Goal: Task Accomplishment & Management: Complete application form

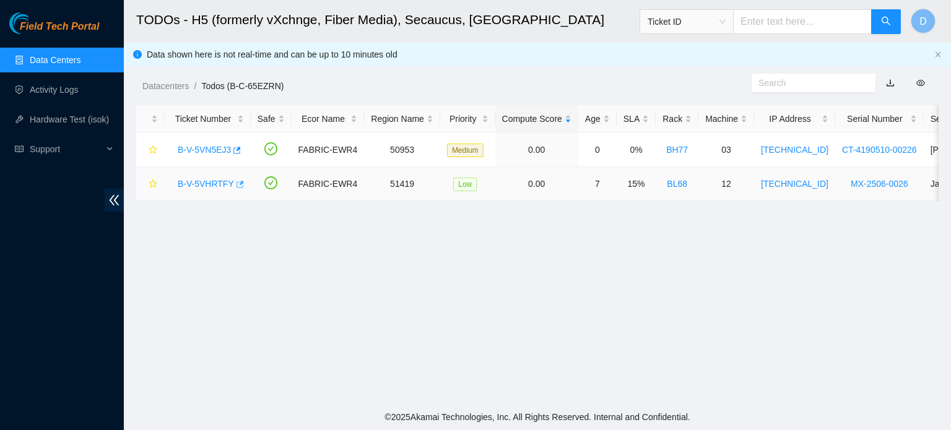
click at [238, 184] on icon "button" at bounding box center [239, 184] width 9 height 9
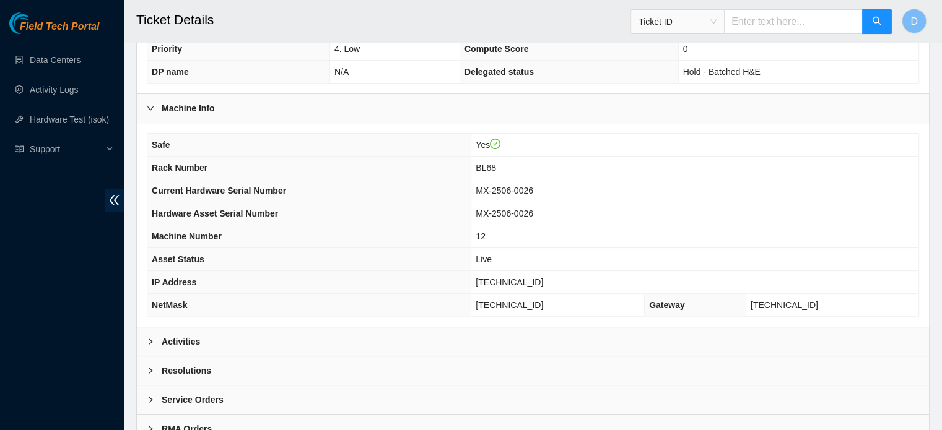
scroll to position [392, 0]
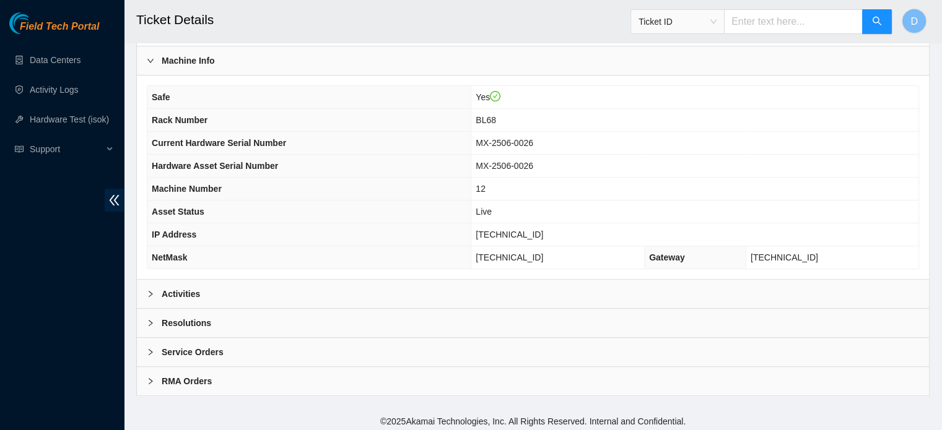
click at [258, 315] on div "Resolutions" at bounding box center [533, 323] width 792 height 28
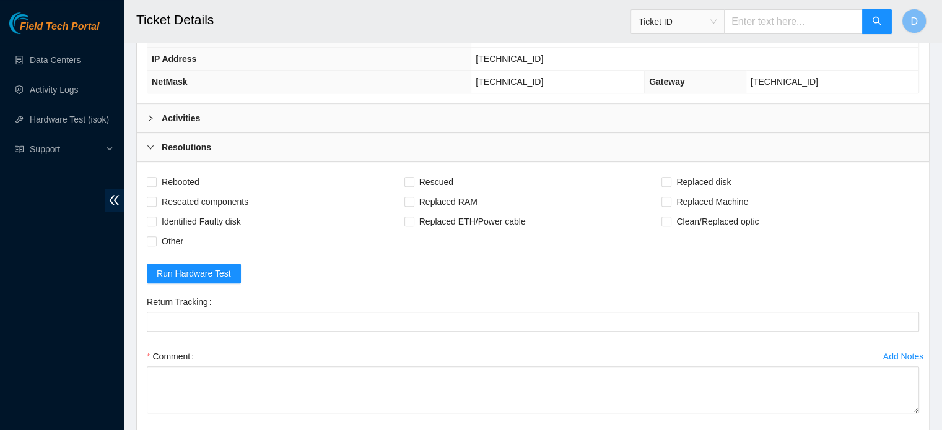
scroll to position [570, 0]
click at [194, 359] on label "Comment" at bounding box center [173, 355] width 52 height 20
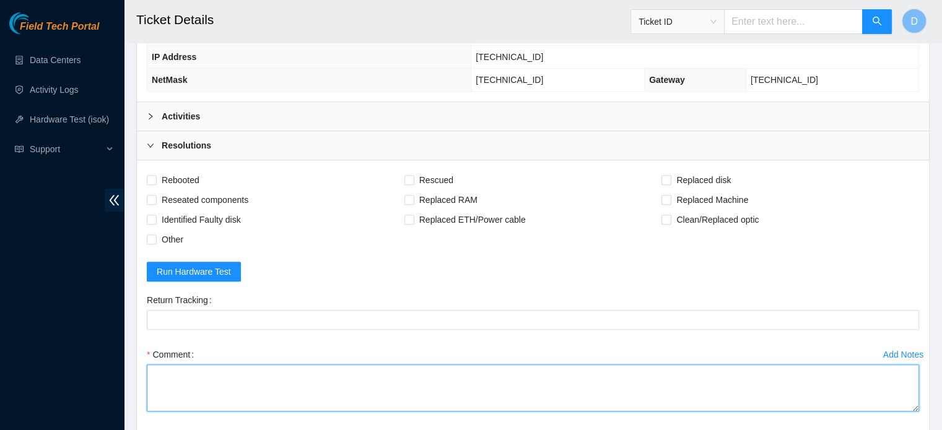
click at [194, 365] on textarea "Comment" at bounding box center [533, 388] width 772 height 47
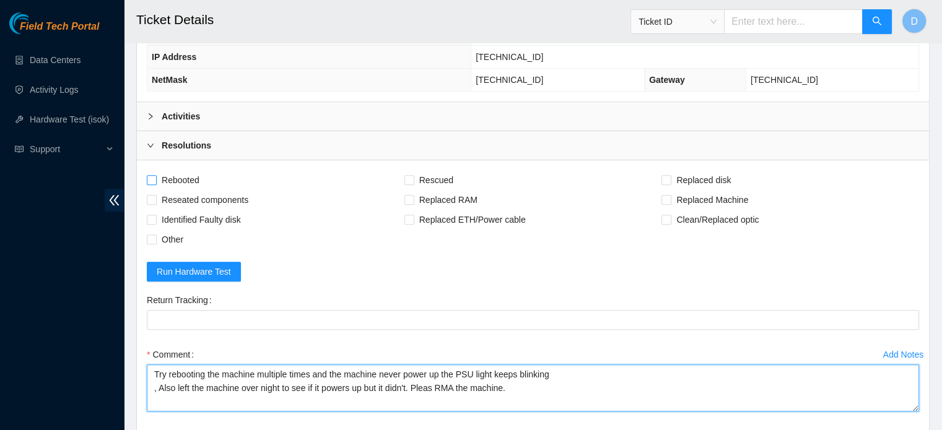
type textarea "Try rebooting the machine multiple times and the machine never power up the PSU…"
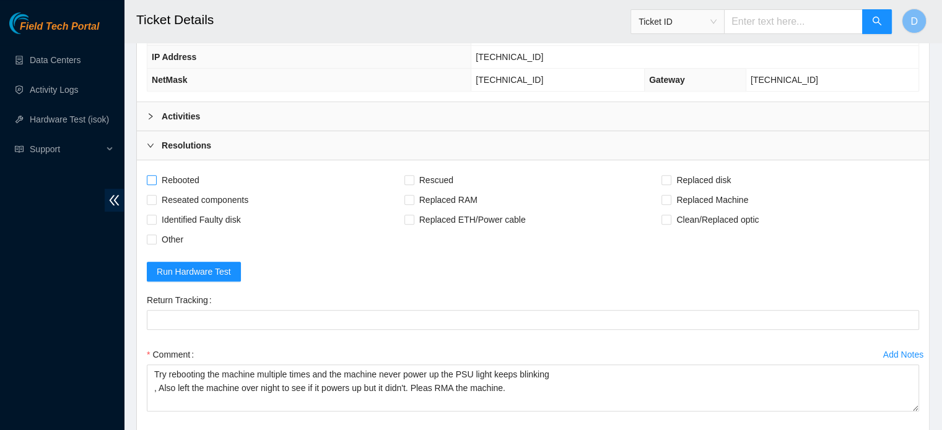
click at [178, 178] on span "Rebooted" at bounding box center [181, 180] width 48 height 20
click at [155, 178] on input "Rebooted" at bounding box center [151, 179] width 9 height 9
checkbox input "true"
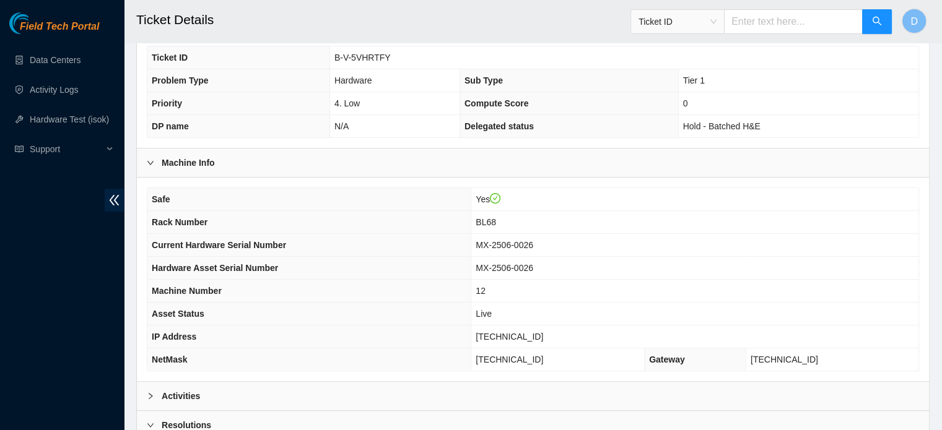
scroll to position [711, 0]
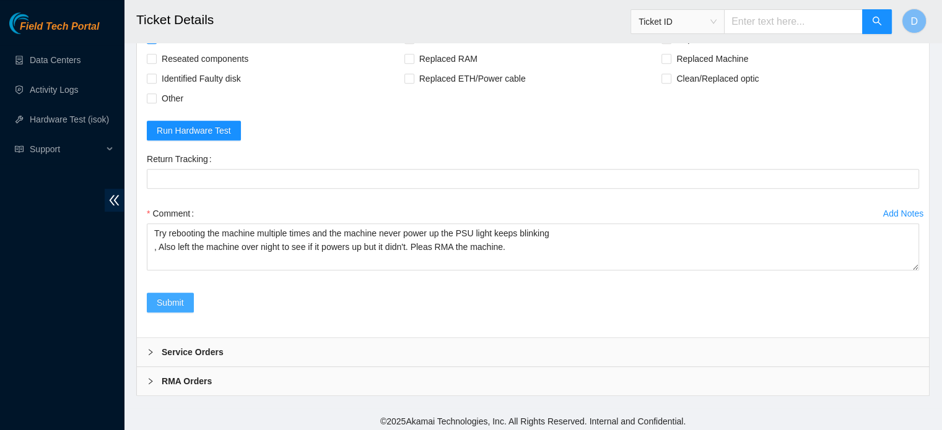
click at [160, 301] on span "Submit" at bounding box center [170, 303] width 27 height 14
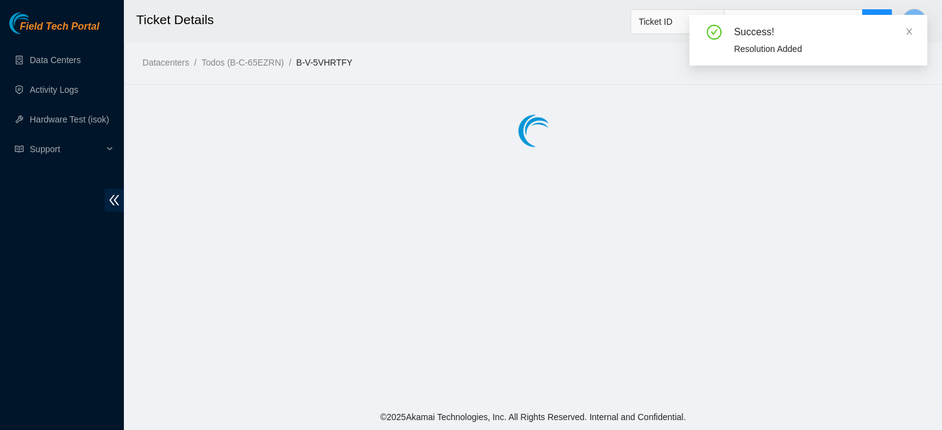
scroll to position [0, 0]
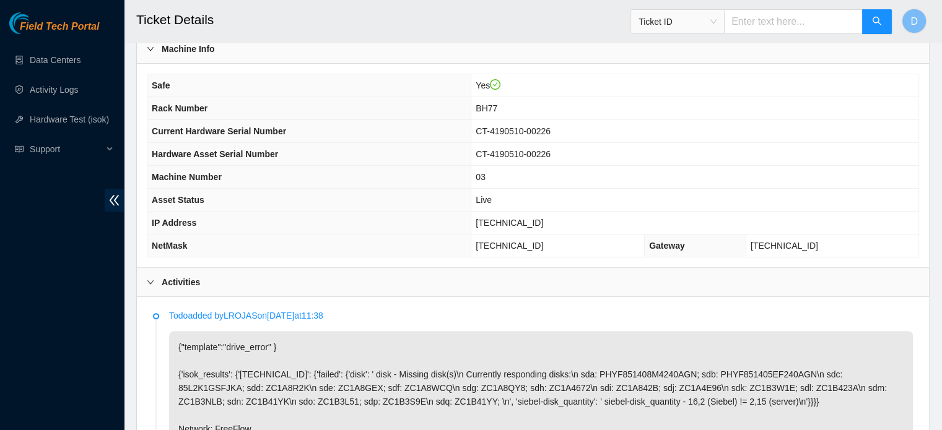
scroll to position [281, 0]
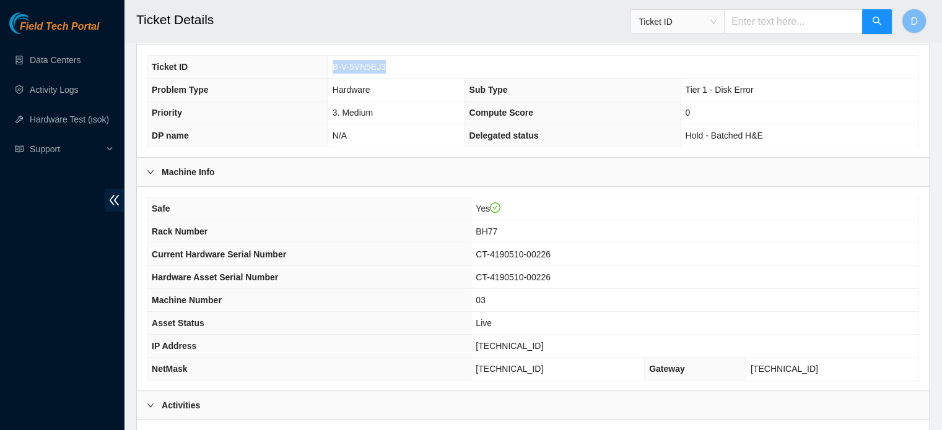
drag, startPoint x: 331, startPoint y: 61, endPoint x: 406, endPoint y: 72, distance: 75.8
click at [406, 72] on td "B-V-5VN5EJ3" at bounding box center [623, 67] width 591 height 23
copy span "B-V-5VN5EJ3"
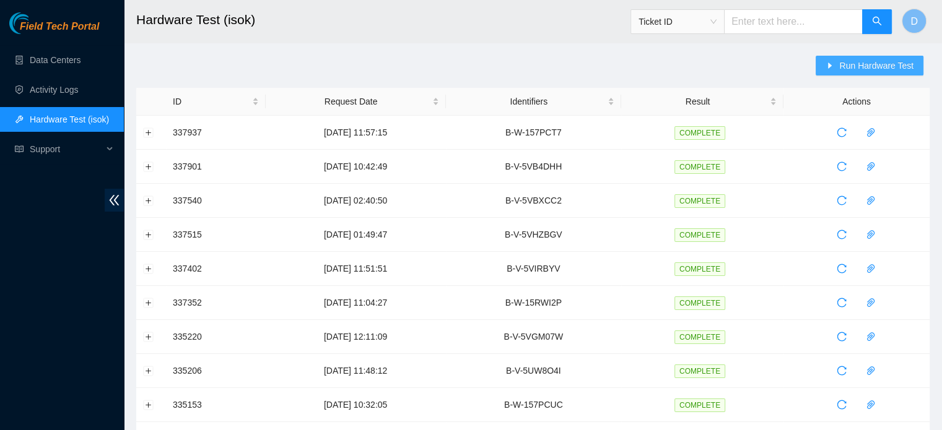
click at [829, 61] on icon "caret-right" at bounding box center [829, 65] width 9 height 9
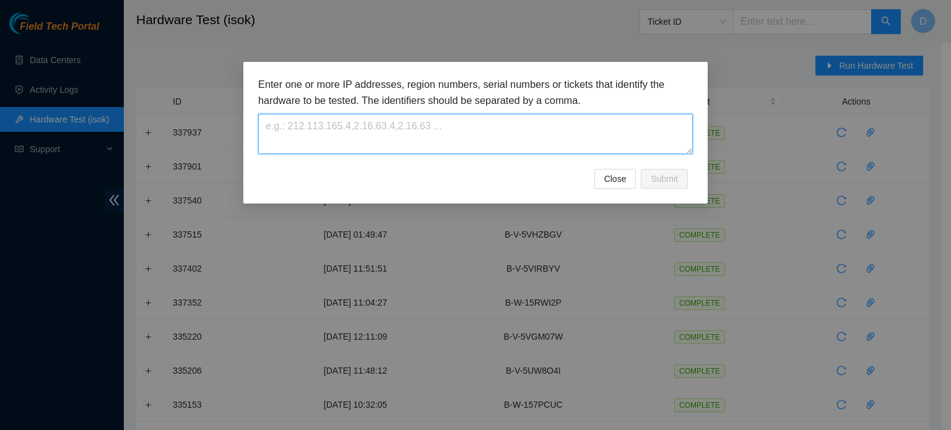
click at [334, 115] on textarea at bounding box center [475, 134] width 435 height 40
paste textarea "B-V-5VN5EJ3"
type textarea "B-V-5VN5EJ3"
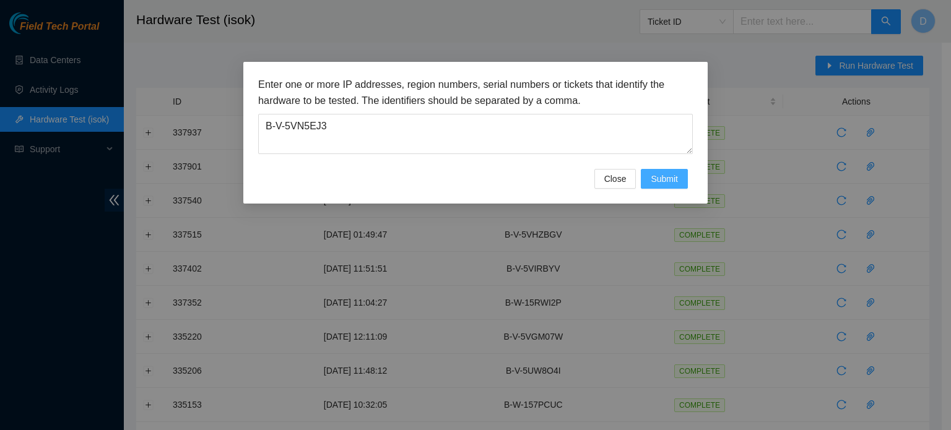
click at [682, 183] on button "Submit" at bounding box center [664, 179] width 47 height 20
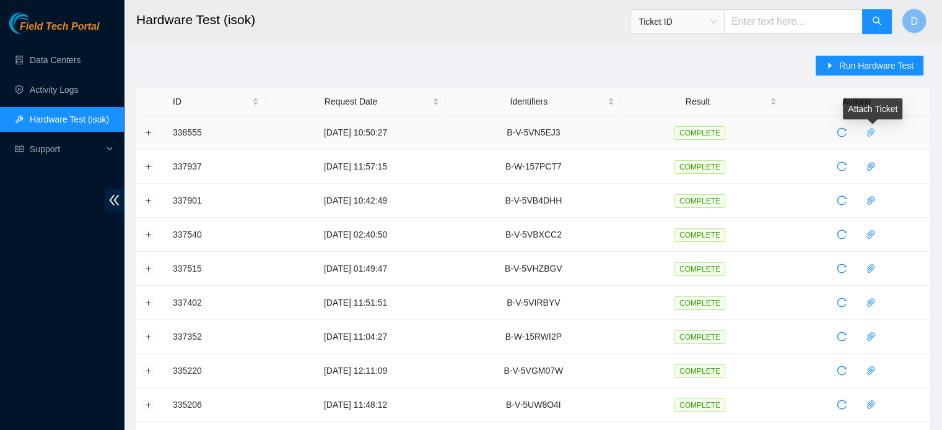
click at [873, 131] on icon "paper-clip" at bounding box center [870, 132] width 7 height 9
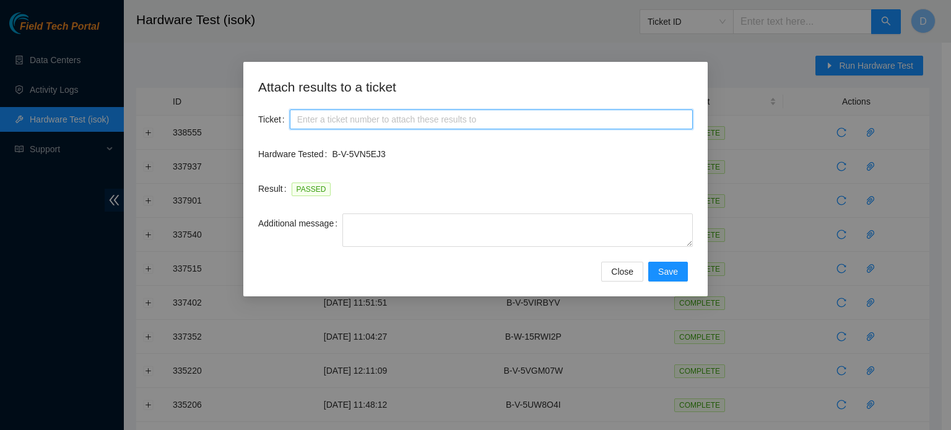
click at [327, 113] on input "Ticket" at bounding box center [491, 120] width 403 height 20
paste input "B-V-5VN5EJ3"
type input "B-V-5VN5EJ3"
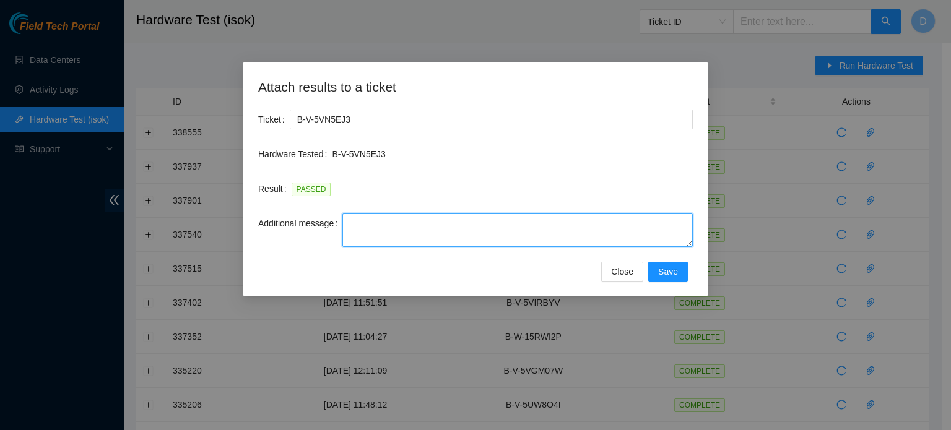
click at [395, 227] on textarea "Additional message" at bounding box center [517, 230] width 350 height 33
paste textarea "-Safely powered down machine -Power on/rebooted machine -Rescued server with ve…"
click at [477, 221] on textarea "-Safely powered down machine -Power on/rebooted machine -Rescued server with ve…" at bounding box center [517, 230] width 350 height 33
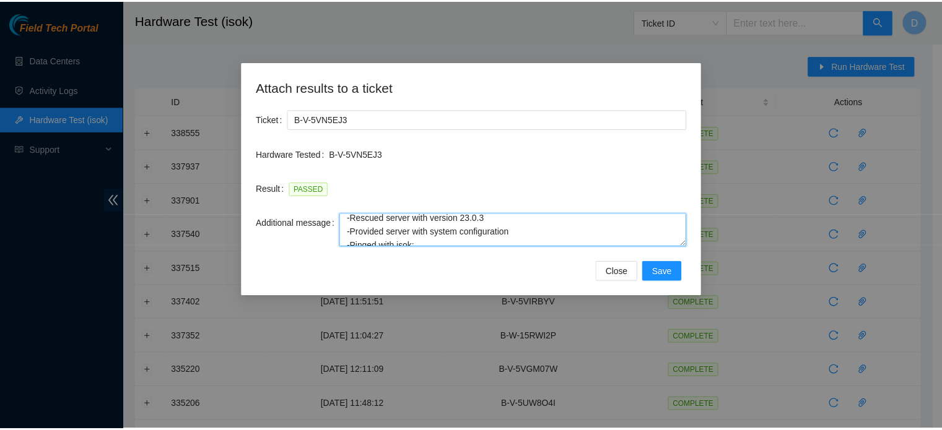
scroll to position [68, 0]
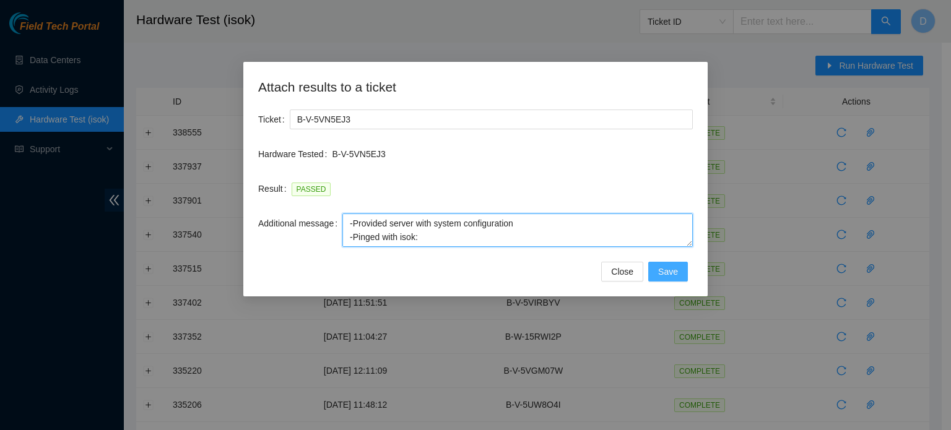
type textarea "-Safely powered down machine -Waited 10 minutes -Power on/rebooted machine -Res…"
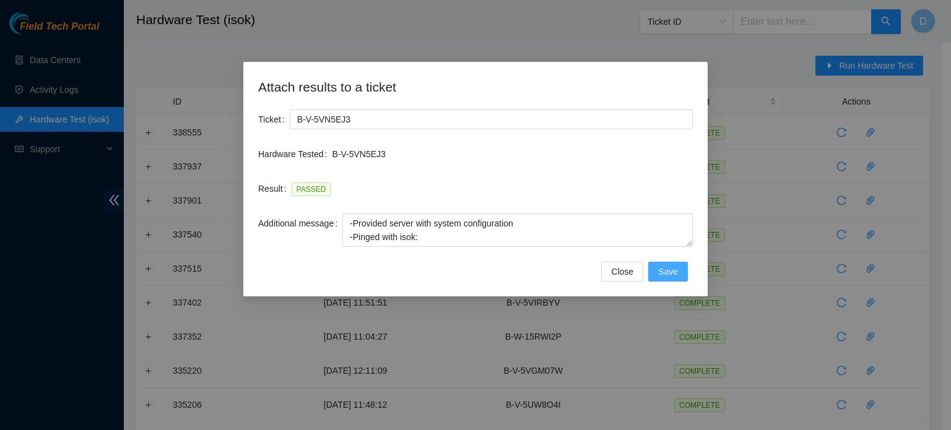
click at [677, 272] on span "Save" at bounding box center [668, 272] width 20 height 14
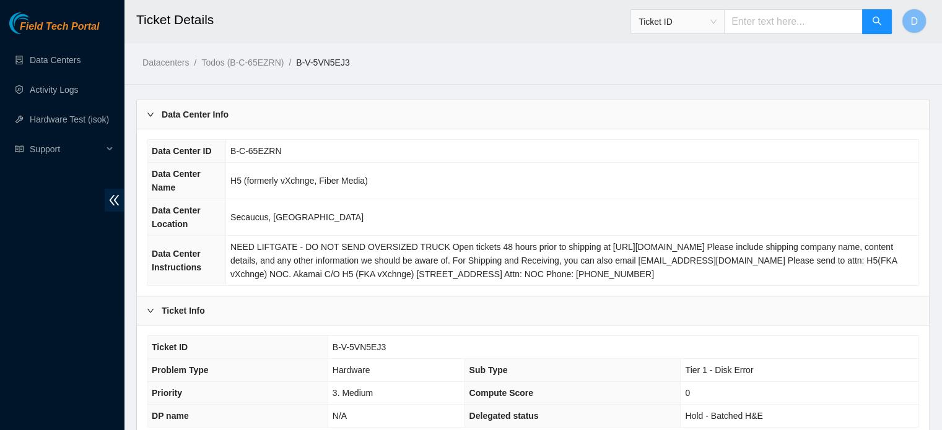
scroll to position [392, 0]
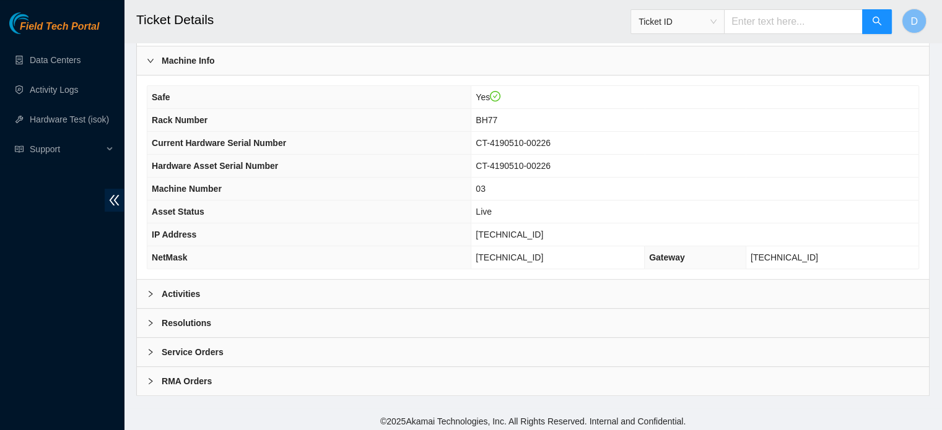
click at [251, 318] on div "Resolutions" at bounding box center [533, 323] width 792 height 28
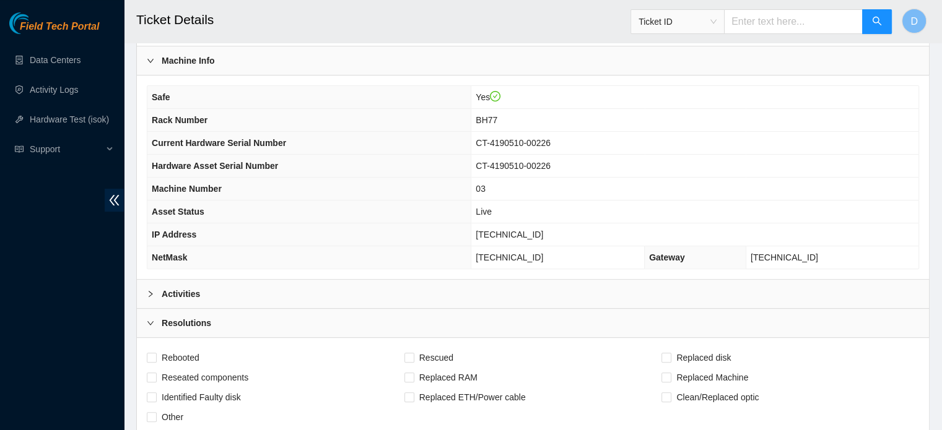
scroll to position [656, 0]
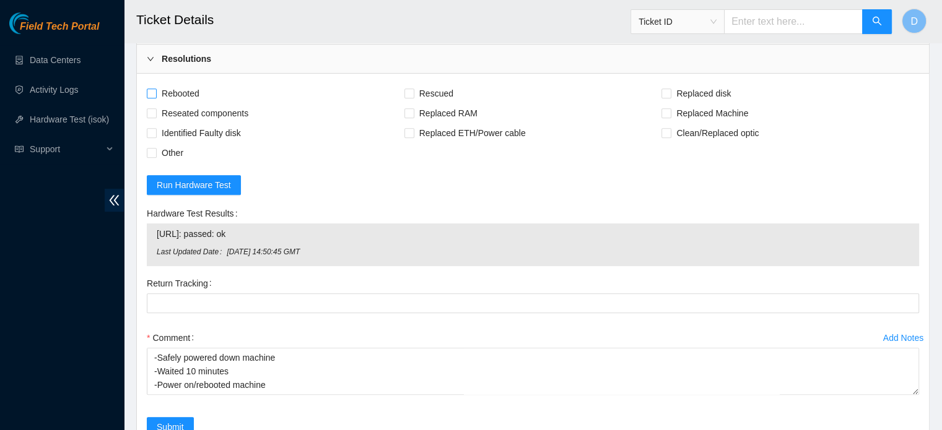
click at [179, 94] on span "Rebooted" at bounding box center [181, 94] width 48 height 20
click at [155, 94] on input "Rebooted" at bounding box center [151, 93] width 9 height 9
checkbox input "true"
click at [420, 94] on span "Rescued" at bounding box center [436, 94] width 44 height 20
click at [413, 94] on input "Rescued" at bounding box center [408, 93] width 9 height 9
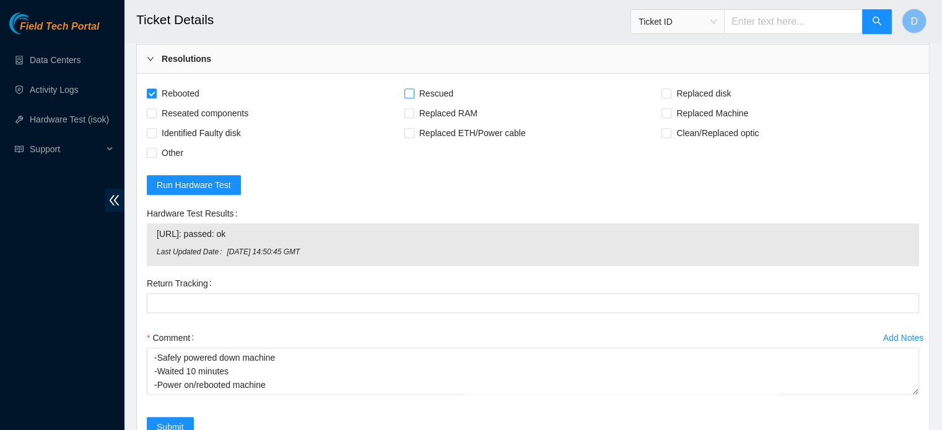
checkbox input "true"
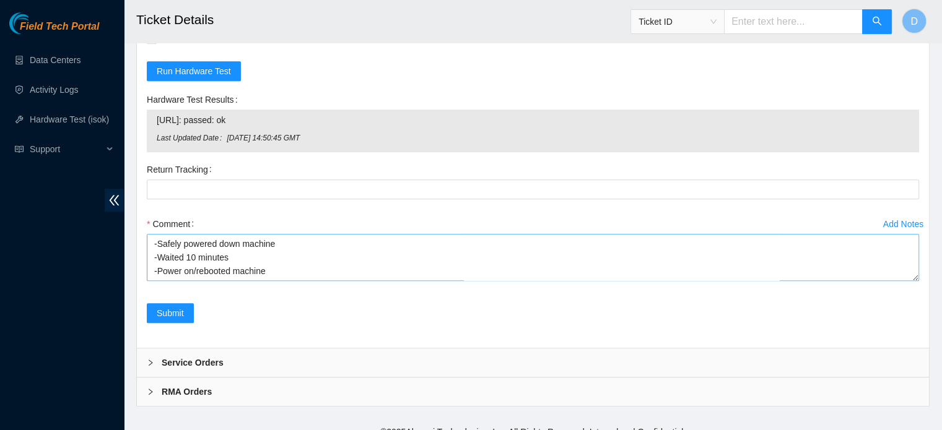
scroll to position [40, 0]
click at [174, 307] on span "Submit" at bounding box center [170, 314] width 27 height 14
